Goal: Task Accomplishment & Management: Use online tool/utility

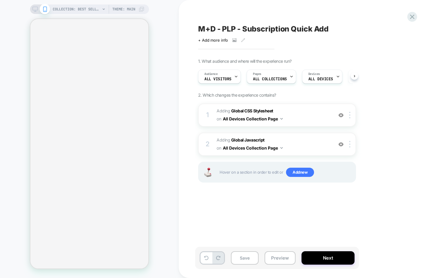
scroll to position [0, 0]
click at [279, 259] on button "Preview" at bounding box center [279, 258] width 31 height 13
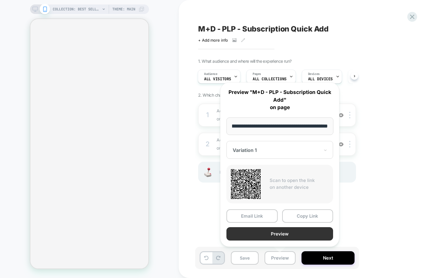
scroll to position [0, 0]
click at [282, 235] on button "Preview" at bounding box center [279, 233] width 107 height 13
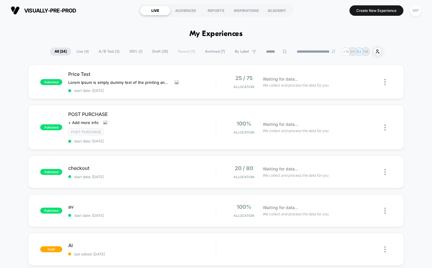
click at [412, 11] on div "MP" at bounding box center [415, 11] width 12 height 12
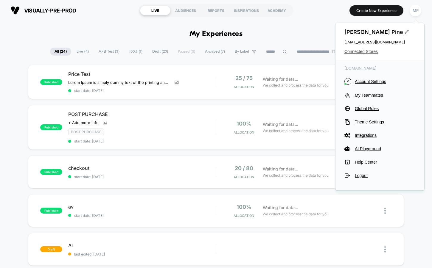
click at [370, 51] on span "Connected Stores" at bounding box center [379, 51] width 71 height 5
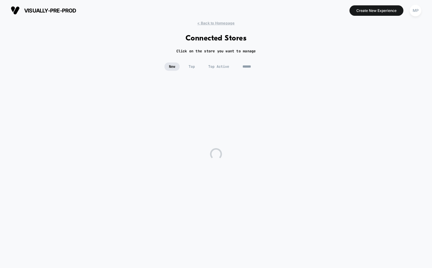
click at [250, 65] on input at bounding box center [253, 67] width 30 height 8
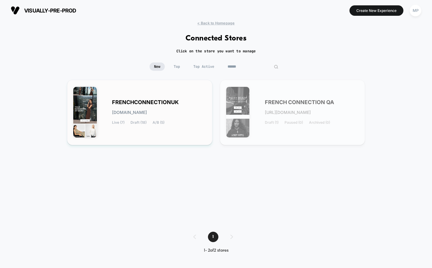
type input "******"
click at [178, 107] on div "FRENCHCONNECTIONUK [DOMAIN_NAME] Live (7) Draft (18) A/B (5)" at bounding box center [159, 112] width 94 height 24
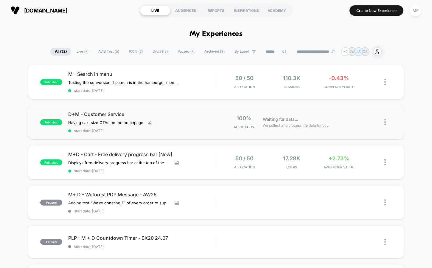
click at [190, 134] on div "published D+M - Customer Service Having sale size CTAs on the homepage﻿ Click t…" at bounding box center [216, 122] width 376 height 34
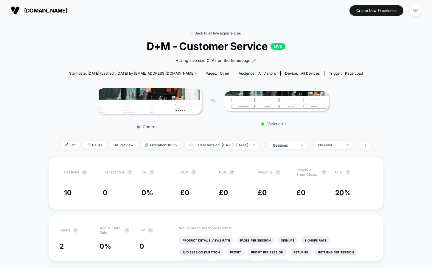
click at [215, 33] on link "< Back to all live experiences" at bounding box center [215, 33] width 49 height 4
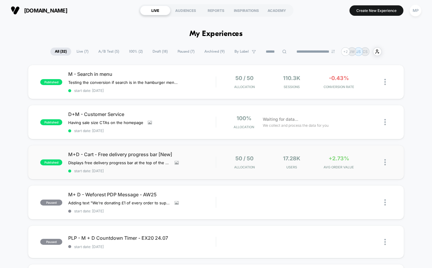
click at [196, 172] on div "published M+D - Cart - Free delivery progress bar [New] Displays free delivery …" at bounding box center [216, 162] width 376 height 34
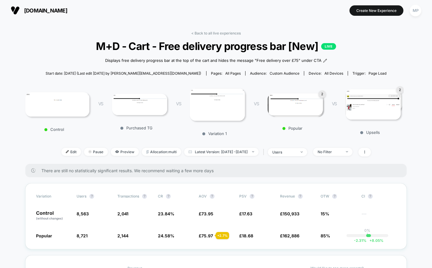
click at [294, 108] on img at bounding box center [294, 104] width 55 height 22
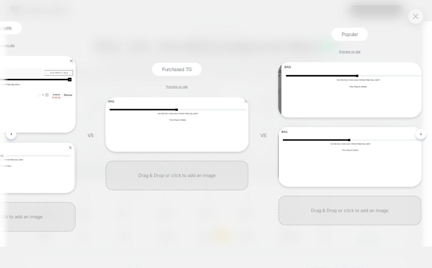
scroll to position [0, 447]
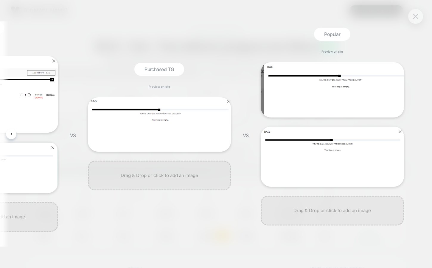
click at [413, 17] on img at bounding box center [415, 16] width 5 height 5
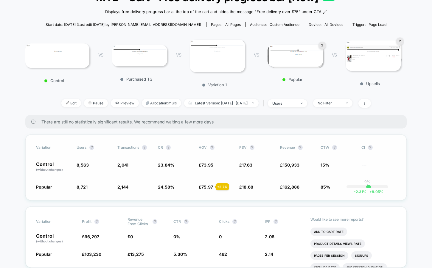
scroll to position [49, 0]
click at [296, 102] on div "users" at bounding box center [284, 103] width 24 height 4
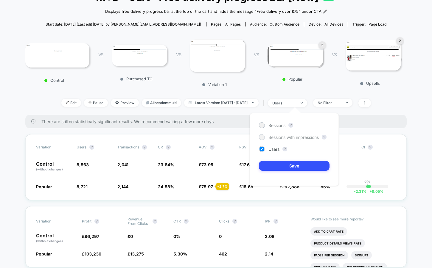
click at [287, 137] on span "Sessions with impressions" at bounding box center [293, 137] width 50 height 5
click at [279, 166] on button "Save" at bounding box center [294, 166] width 71 height 10
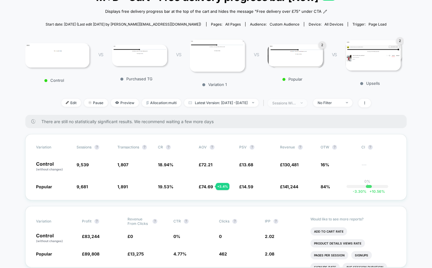
click at [296, 101] on div "sessions with impression" at bounding box center [284, 103] width 24 height 4
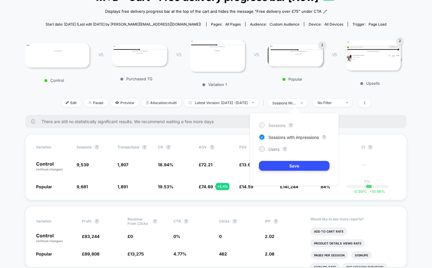
click at [275, 126] on span "Sessions" at bounding box center [276, 125] width 17 height 5
click at [270, 167] on button "Save" at bounding box center [294, 166] width 71 height 10
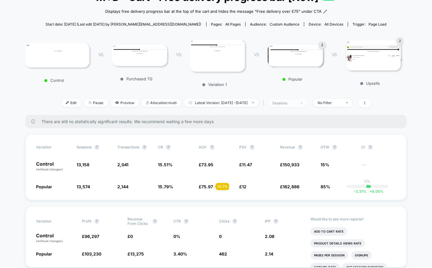
click at [296, 102] on div "sessions" at bounding box center [284, 103] width 24 height 4
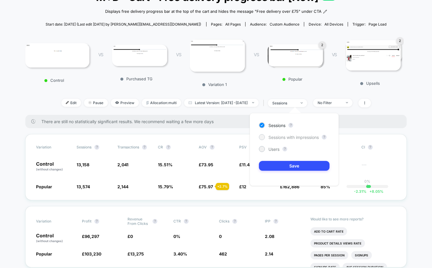
click at [286, 137] on span "Sessions with impressions" at bounding box center [293, 137] width 50 height 5
click at [279, 163] on button "Save" at bounding box center [294, 166] width 71 height 10
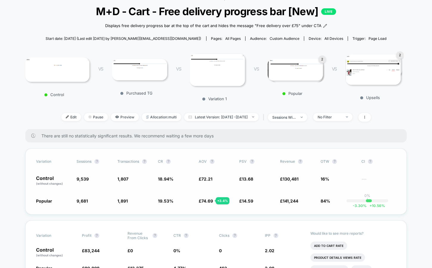
scroll to position [34, 0]
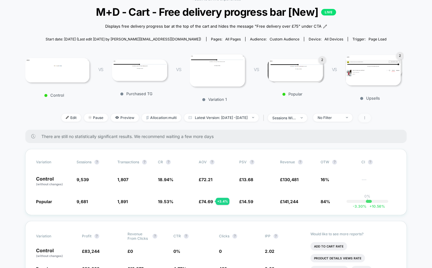
click at [371, 115] on span at bounding box center [364, 118] width 13 height 9
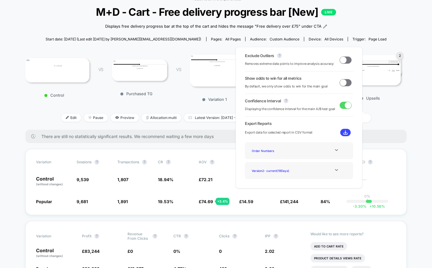
click at [345, 81] on span at bounding box center [345, 82] width 12 height 7
click at [345, 82] on span at bounding box center [347, 82] width 7 height 7
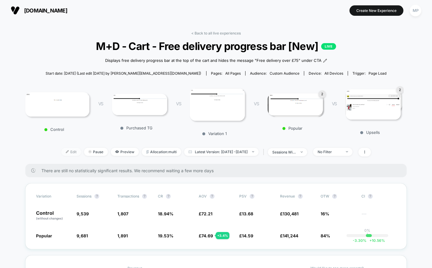
click at [66, 151] on img at bounding box center [67, 151] width 3 height 3
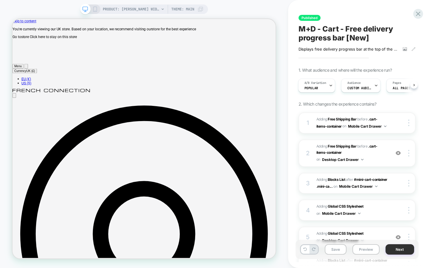
click at [399, 249] on button "Next" at bounding box center [399, 249] width 29 height 10
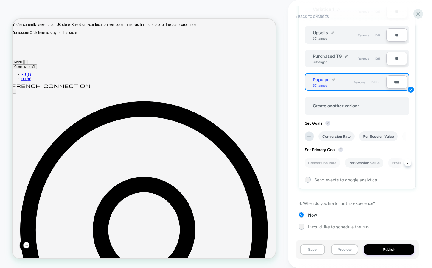
click at [361, 162] on li "Per Session Value" at bounding box center [363, 163] width 39 height 10
click at [308, 250] on button "Save" at bounding box center [312, 249] width 25 height 10
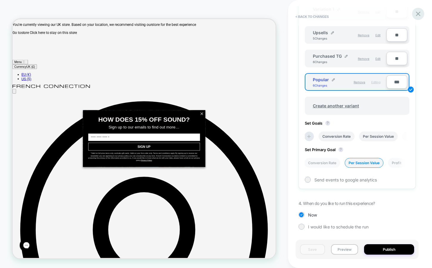
click at [417, 15] on icon at bounding box center [418, 14] width 4 height 4
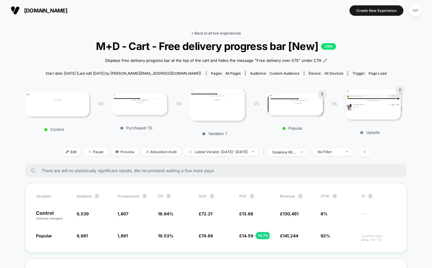
click at [215, 33] on link "< Back to all live experiences" at bounding box center [215, 33] width 49 height 4
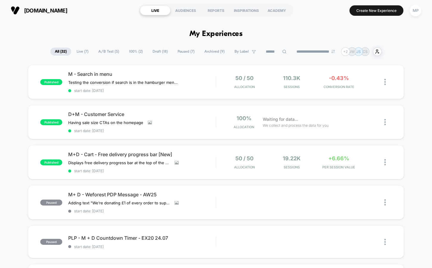
click at [150, 54] on span "Draft ( 18 )" at bounding box center [160, 52] width 24 height 8
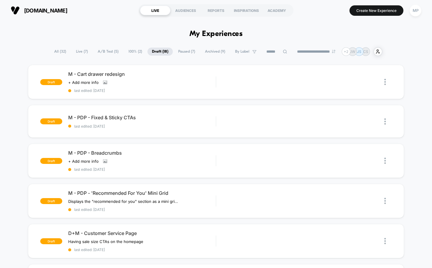
click at [106, 50] on span "A/B Test ( 5 )" at bounding box center [108, 52] width 30 height 8
